Goal: Transaction & Acquisition: Purchase product/service

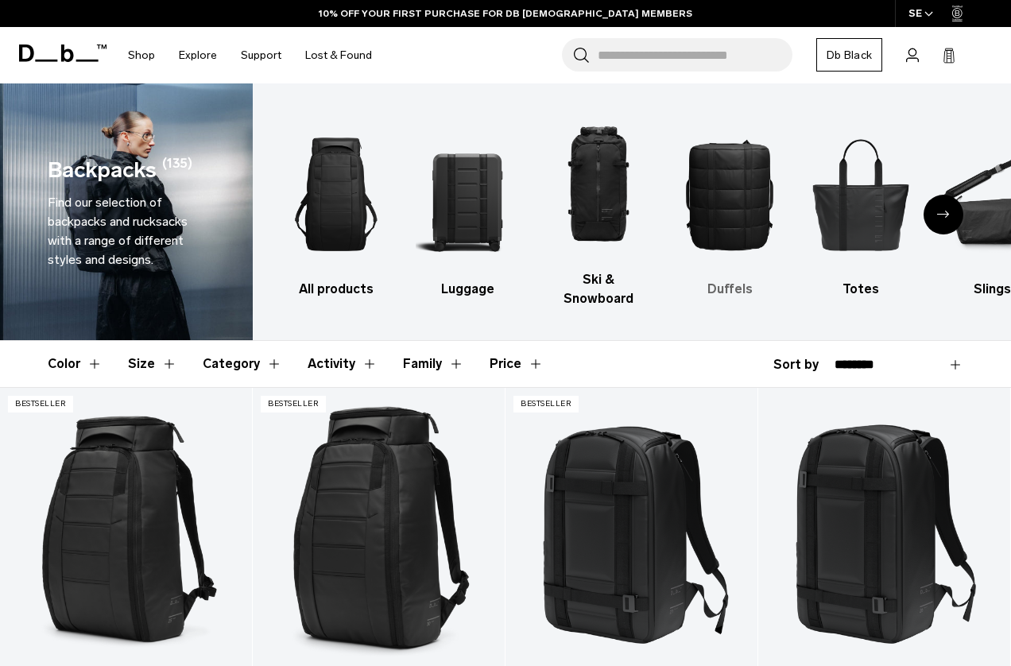
click at [721, 203] on img "4 / 10" at bounding box center [729, 194] width 103 height 155
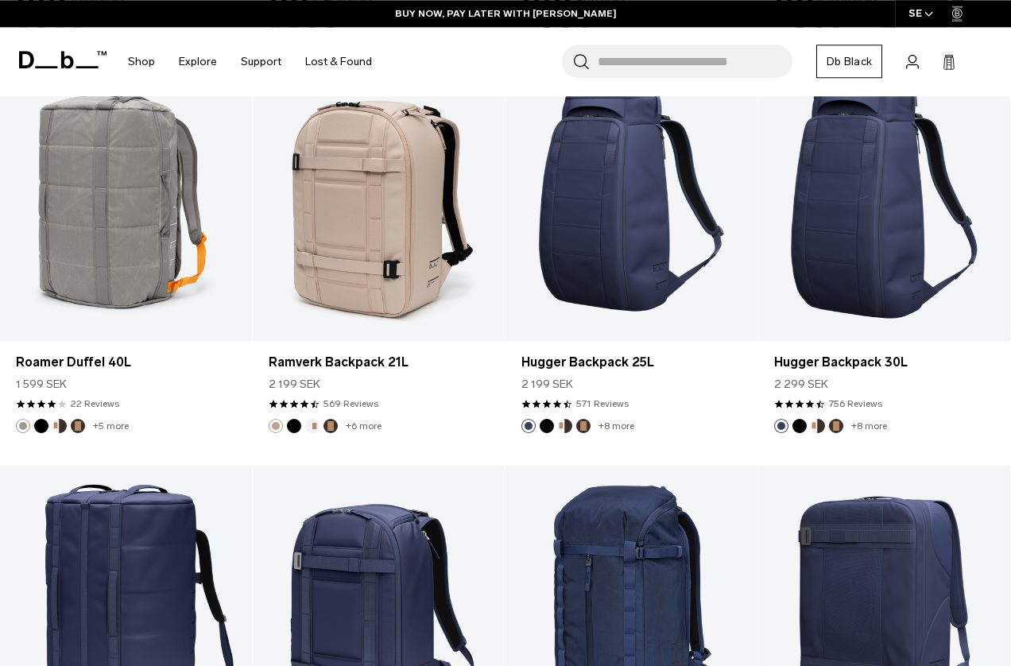
scroll to position [2512, 0]
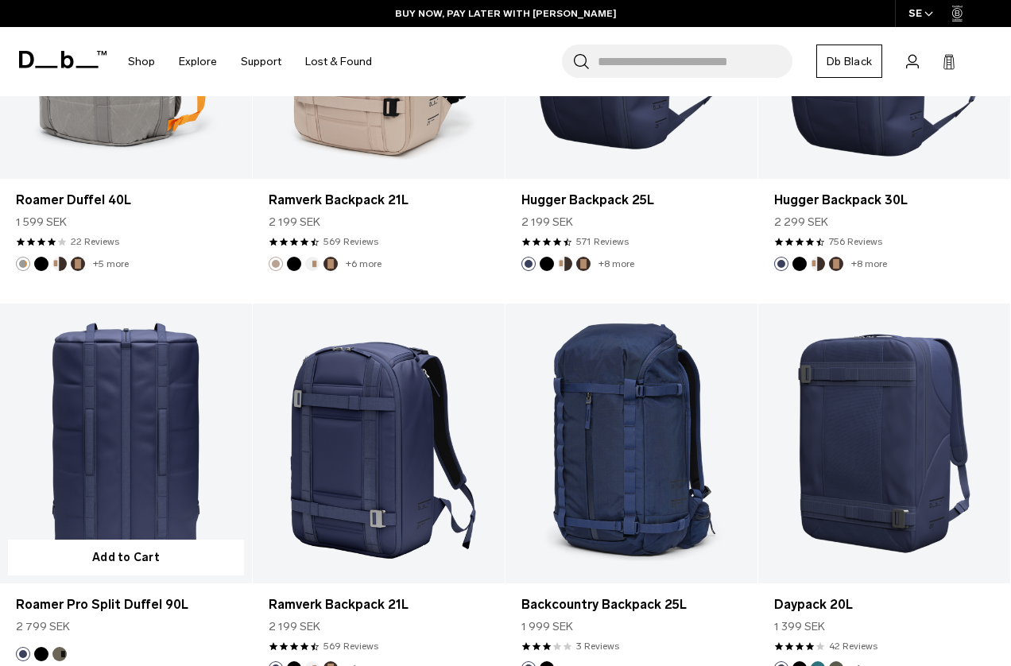
click at [164, 443] on link "Roamer Pro Split Duffel 90L" at bounding box center [126, 444] width 252 height 280
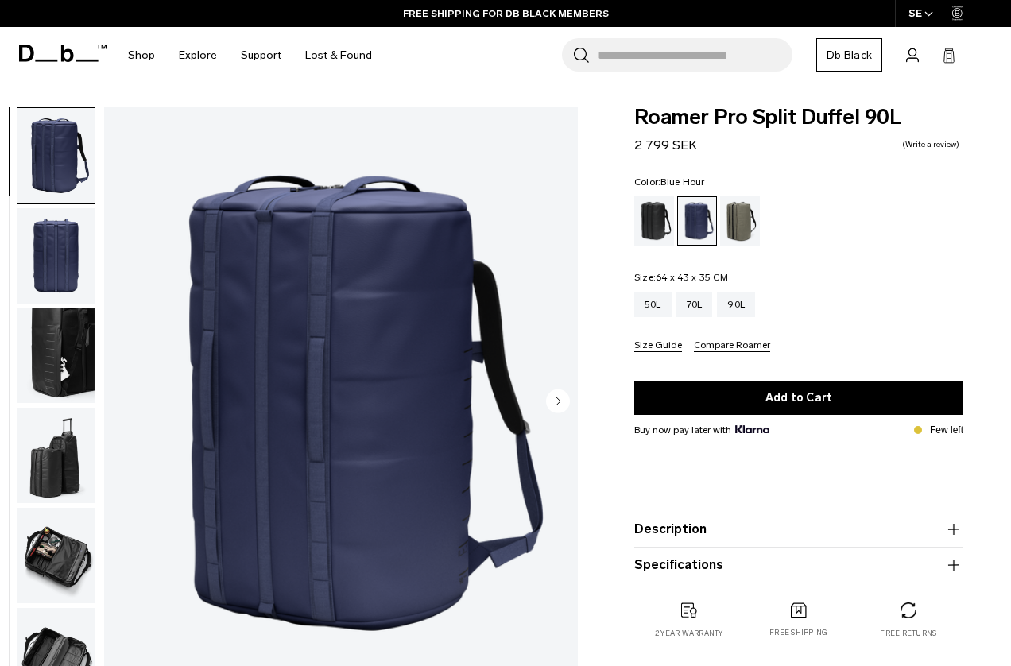
click at [57, 357] on img "button" at bounding box center [55, 355] width 77 height 95
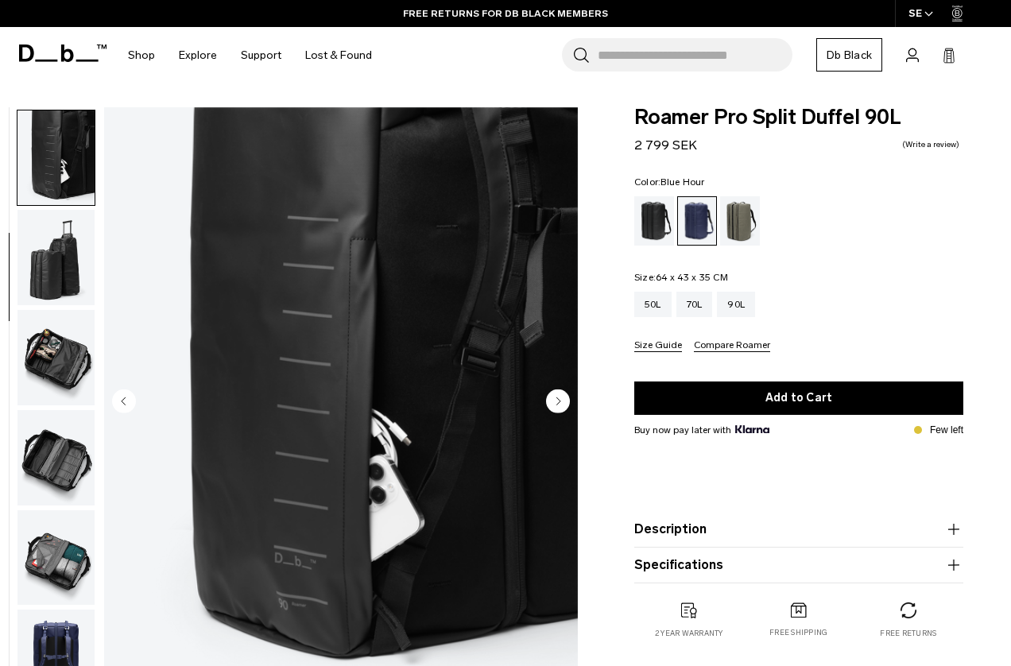
scroll to position [200, 0]
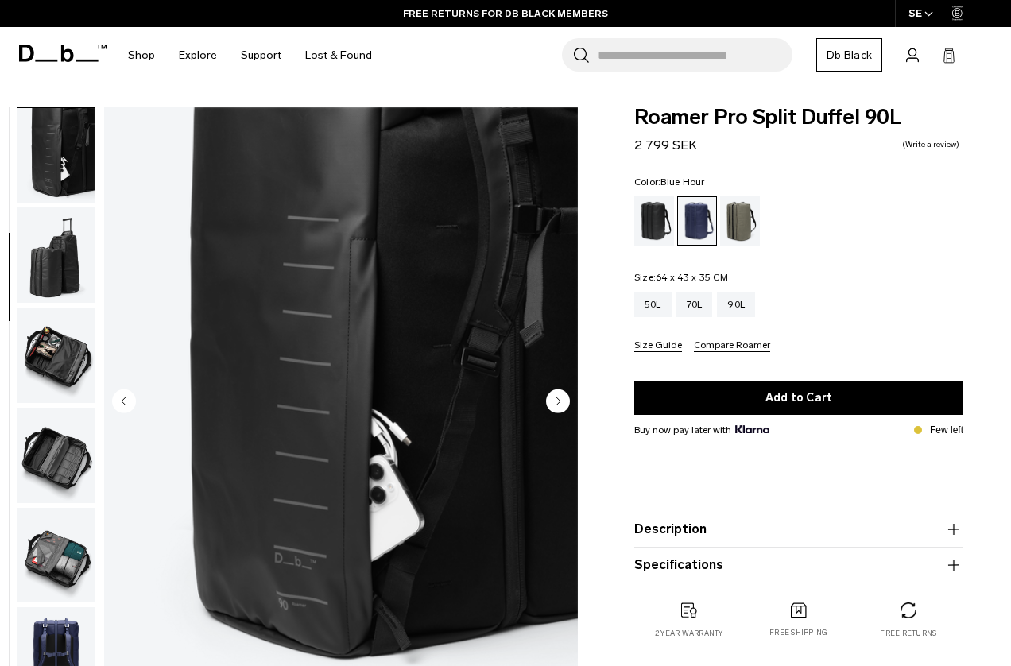
click at [61, 277] on img "button" at bounding box center [55, 254] width 77 height 95
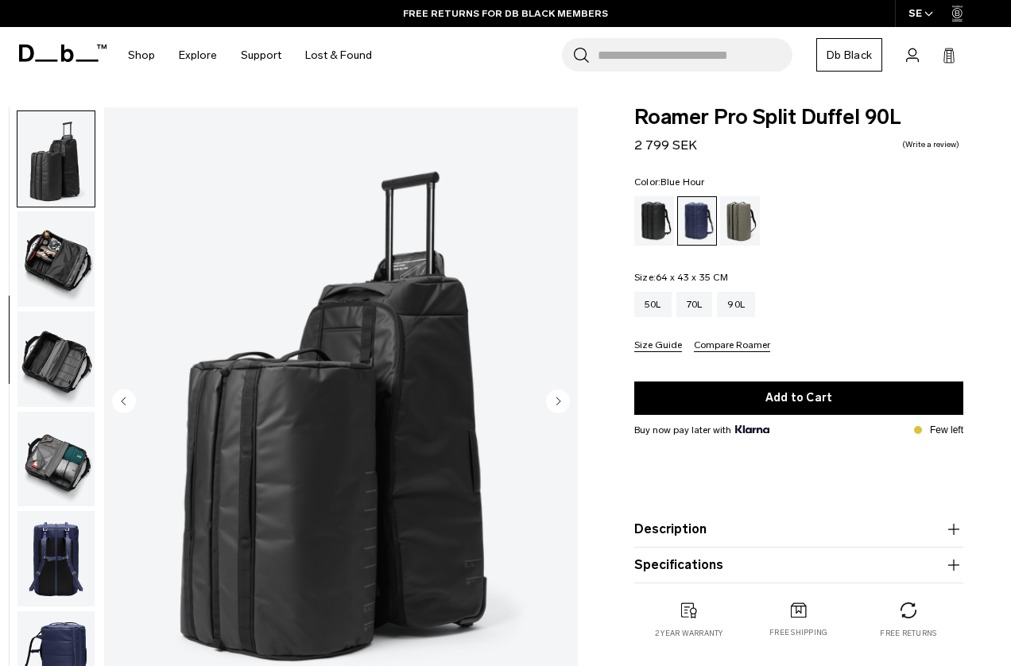
scroll to position [300, 0]
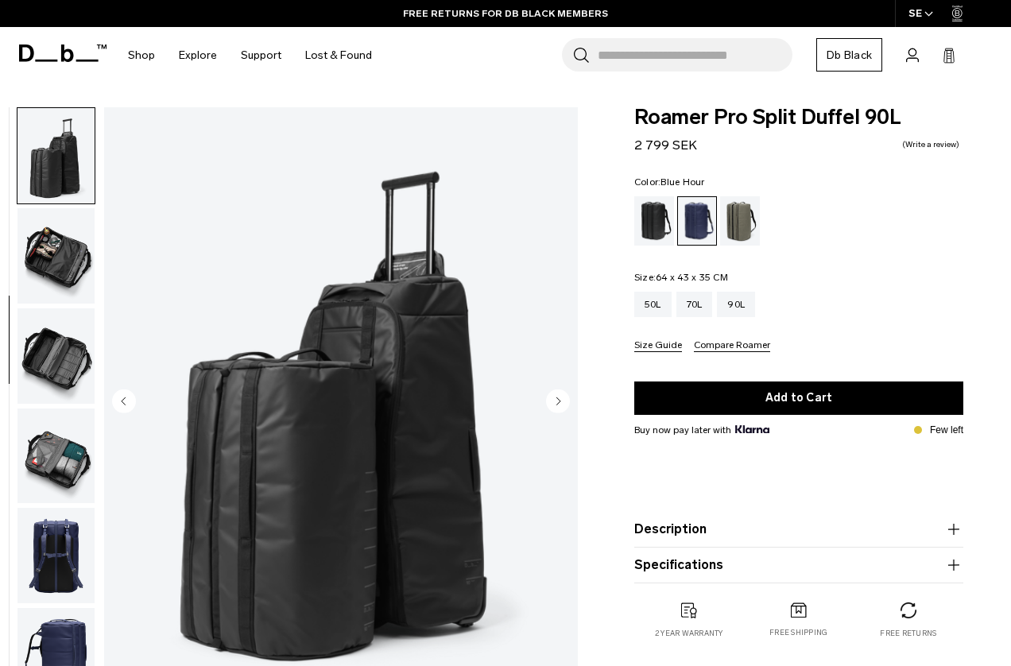
click at [66, 265] on img "button" at bounding box center [55, 255] width 77 height 95
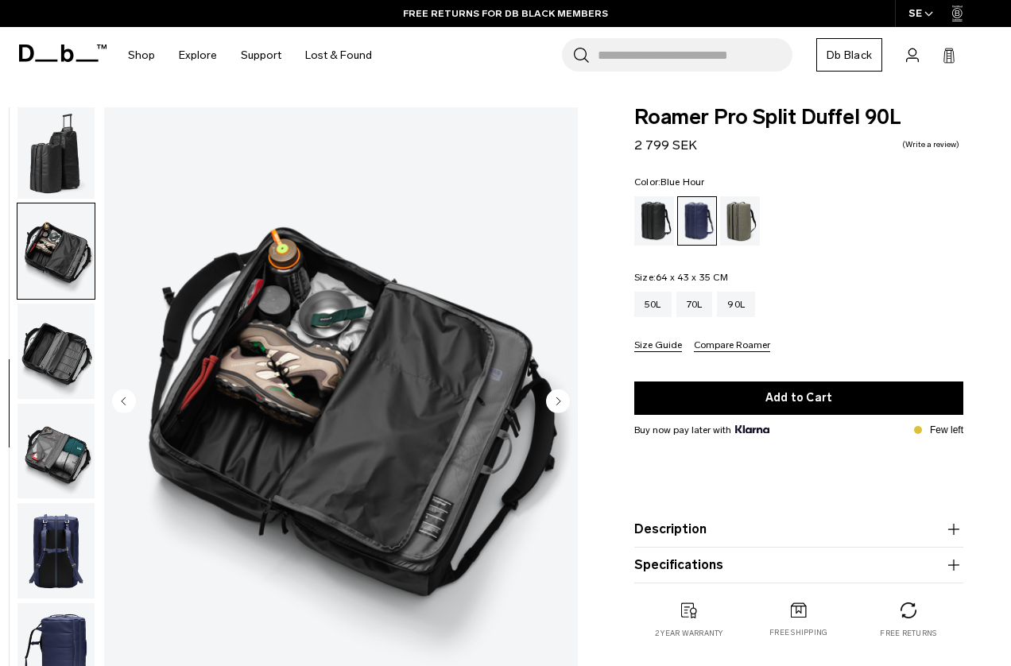
scroll to position [305, 0]
click at [59, 338] on img "button" at bounding box center [55, 350] width 77 height 95
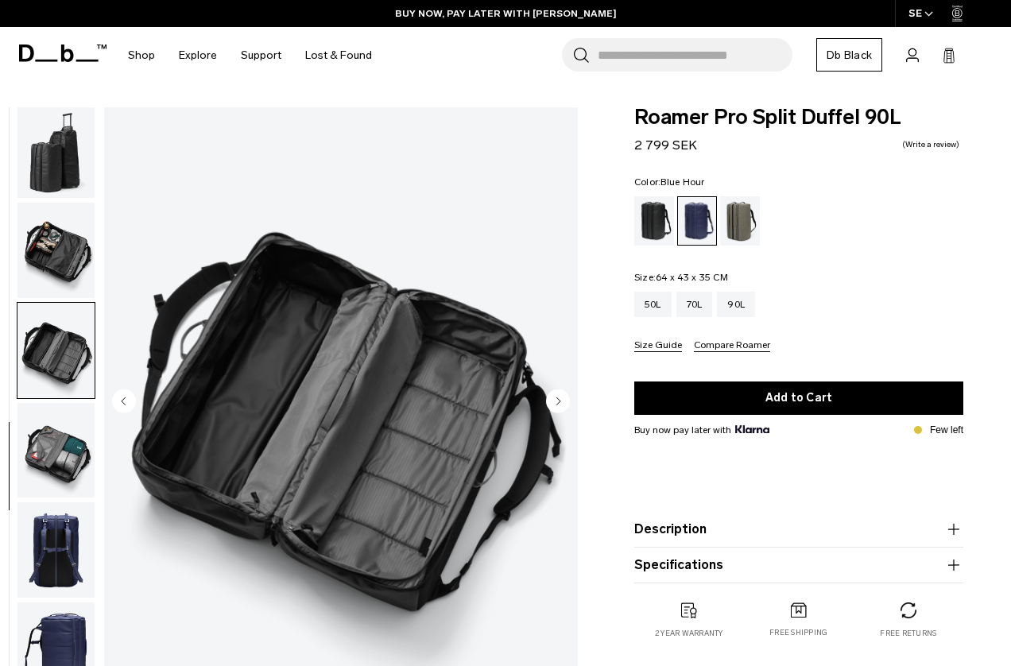
click at [55, 458] on img "button" at bounding box center [55, 450] width 77 height 95
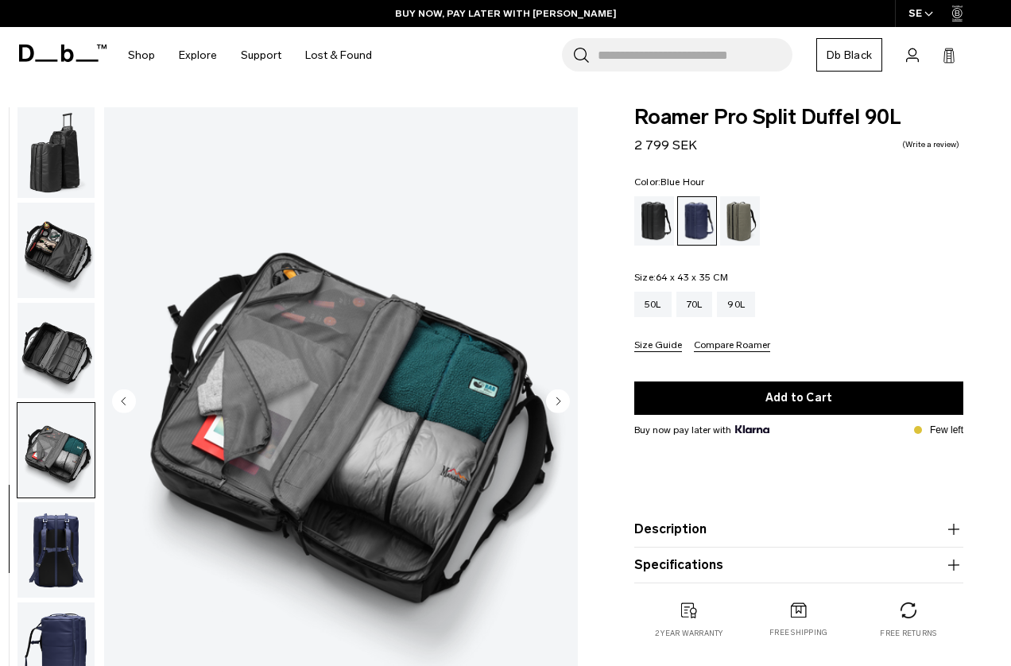
click at [47, 555] on img "button" at bounding box center [55, 549] width 77 height 95
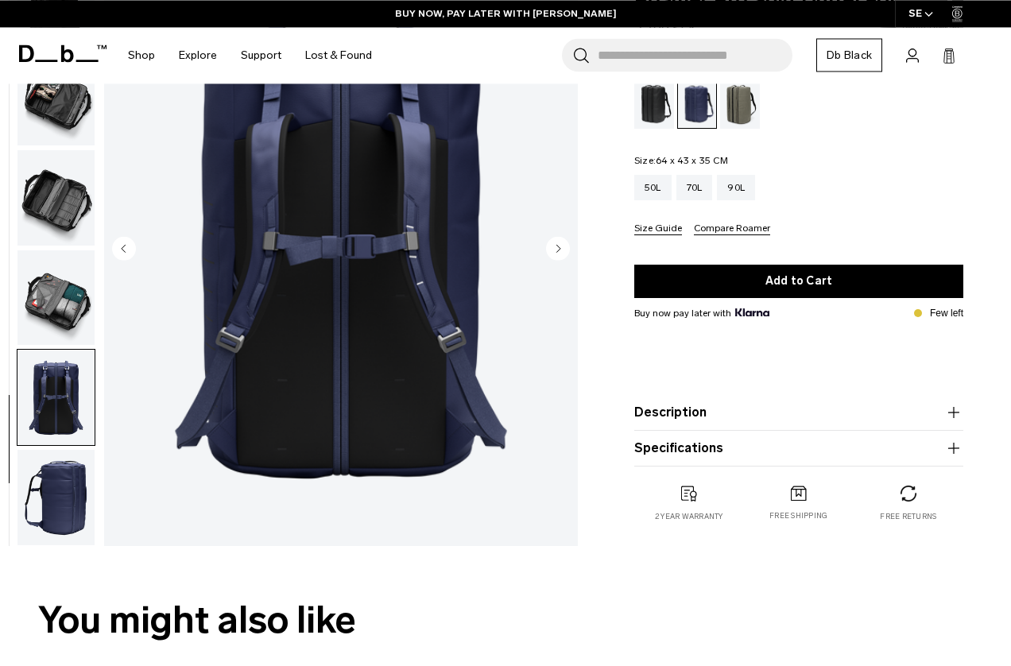
scroll to position [162, 0]
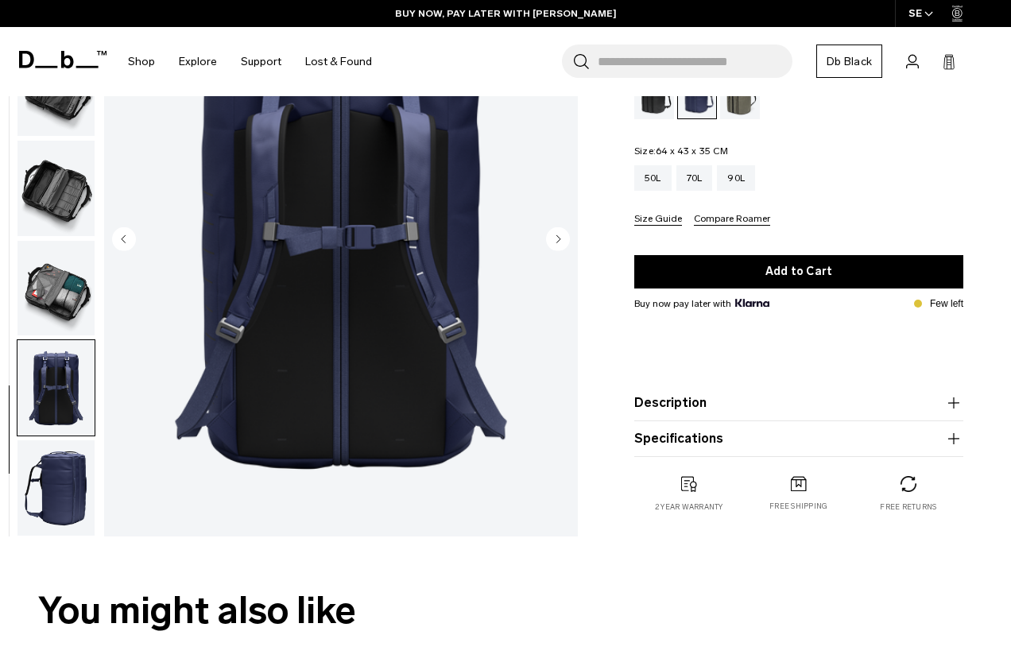
click at [55, 491] on img "button" at bounding box center [55, 487] width 77 height 95
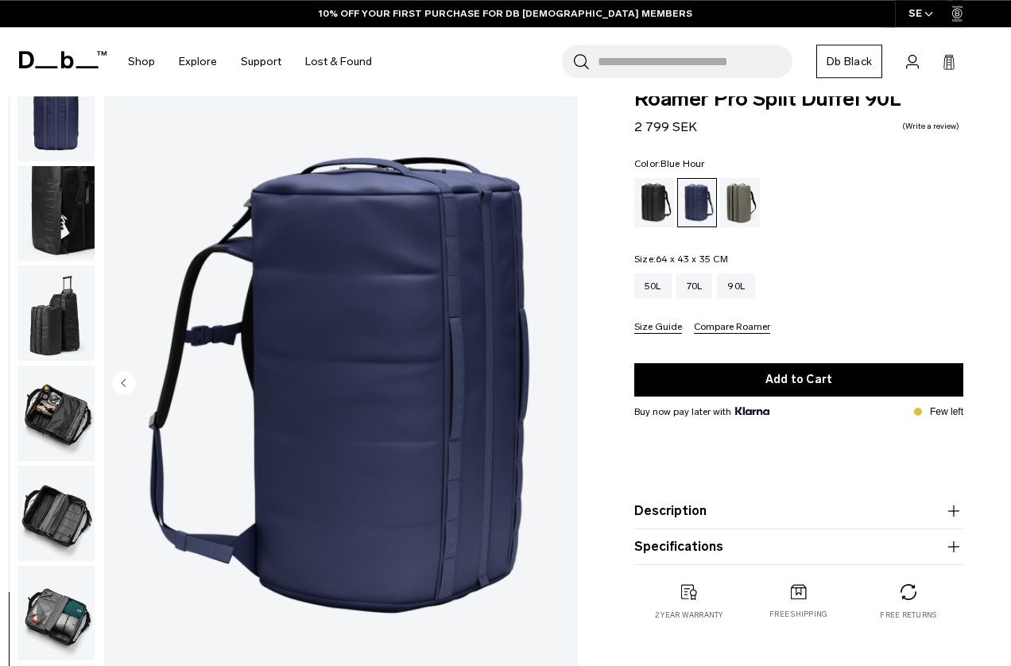
scroll to position [0, 0]
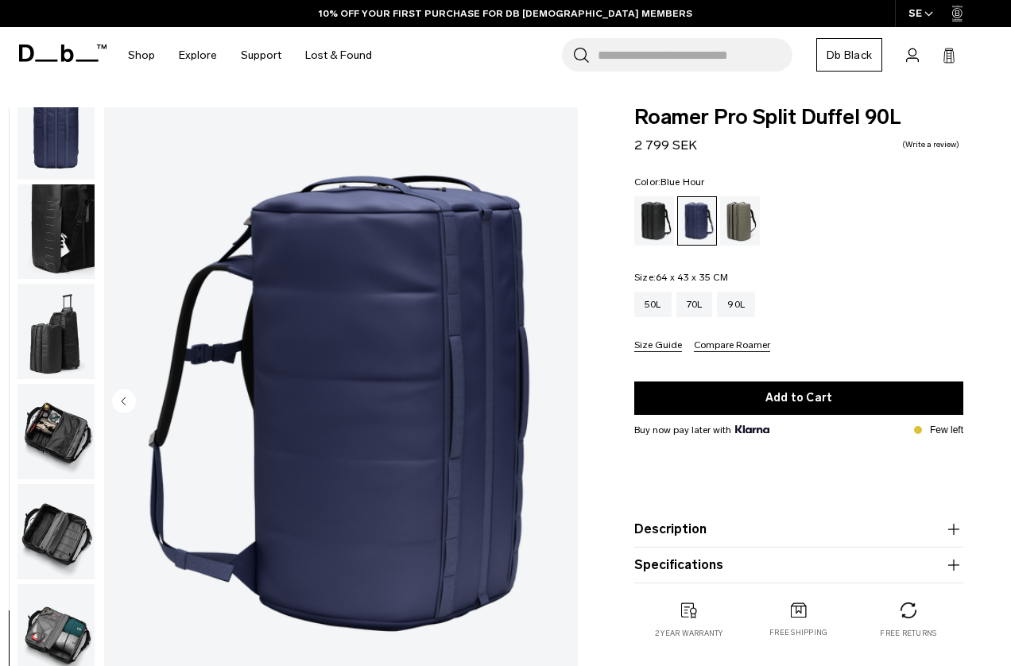
click at [47, 164] on img "button" at bounding box center [55, 131] width 77 height 95
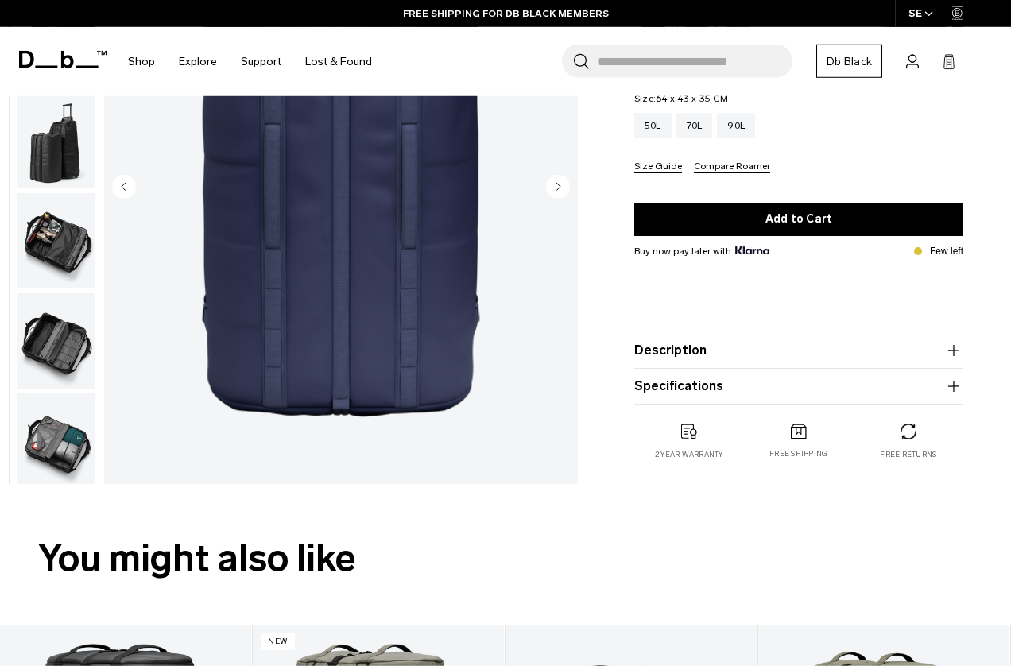
scroll to position [324, 0]
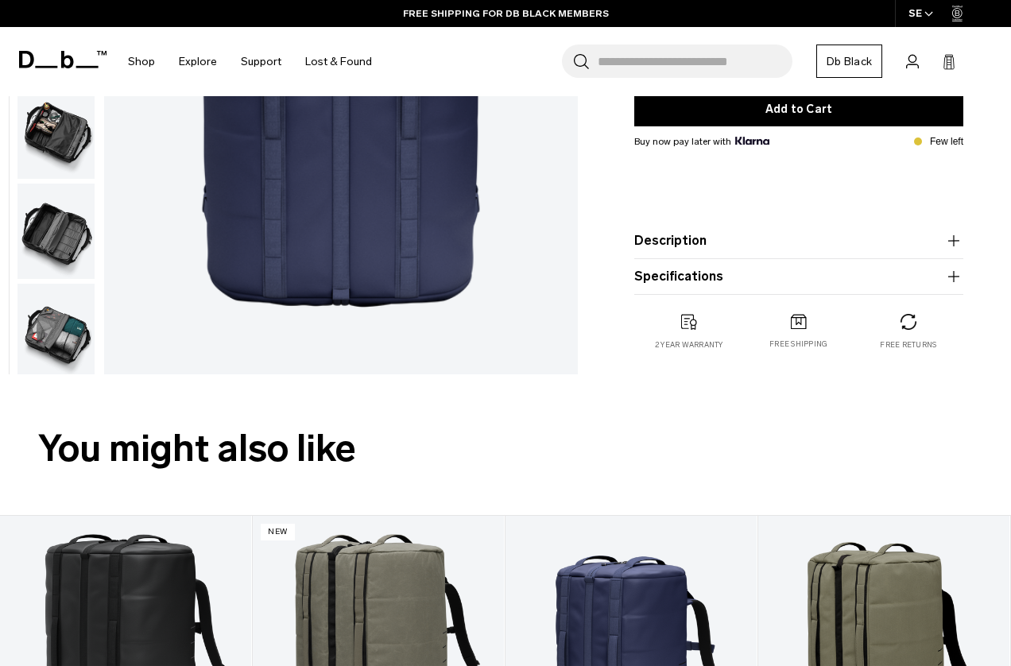
click at [951, 236] on icon "button" at bounding box center [953, 240] width 19 height 19
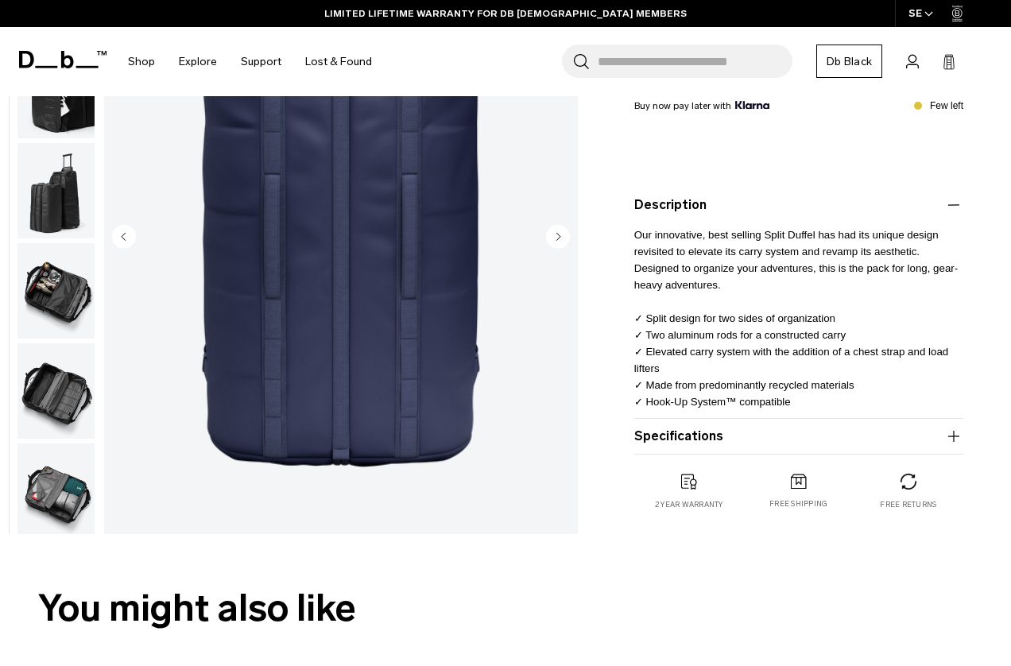
click at [960, 432] on icon "button" at bounding box center [953, 436] width 19 height 19
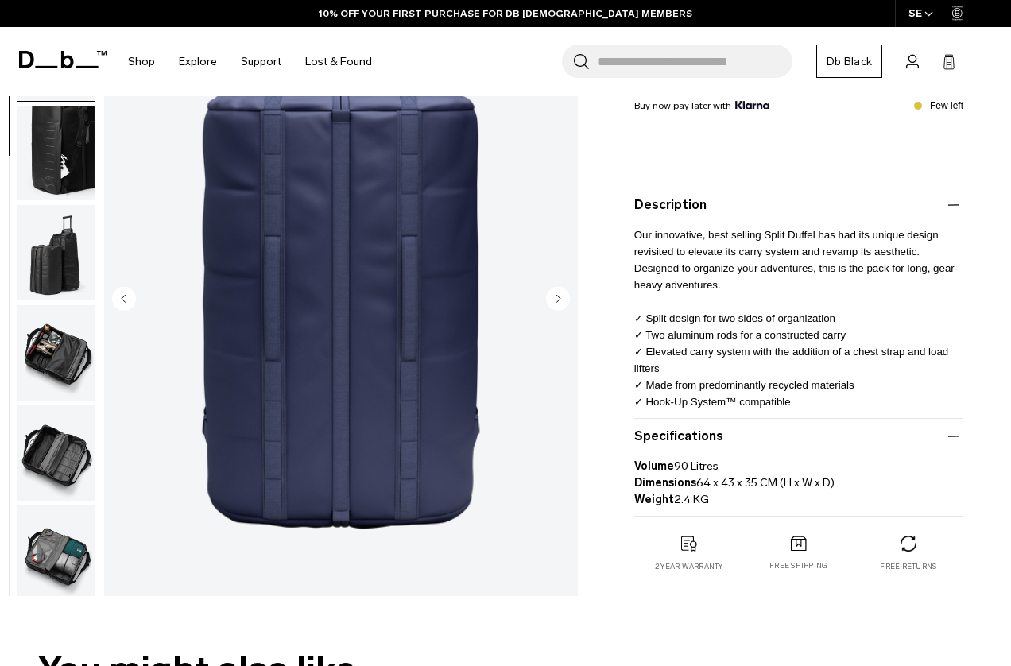
click at [50, 565] on img "button" at bounding box center [55, 552] width 77 height 95
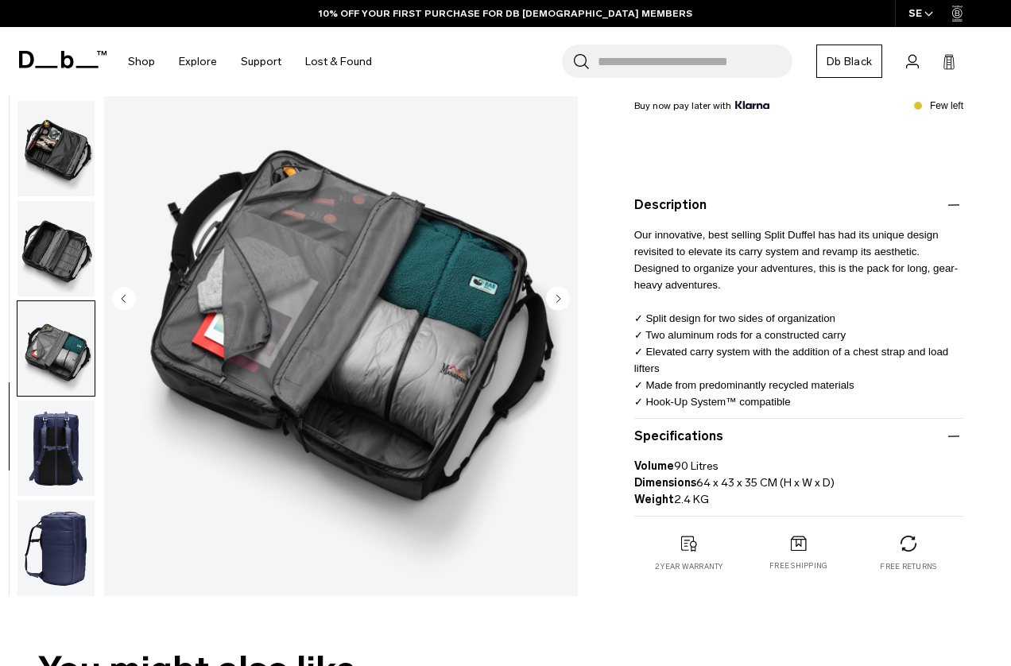
scroll to position [305, 0]
click at [39, 135] on img "button" at bounding box center [55, 147] width 77 height 95
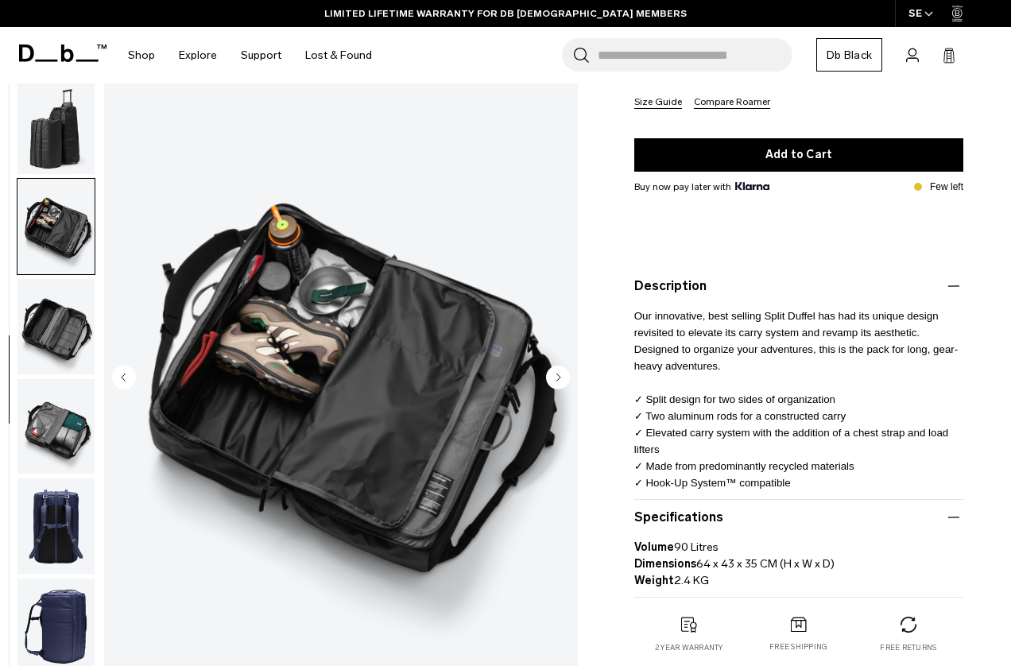
scroll to position [0, 0]
